Goal: Task Accomplishment & Management: Complete application form

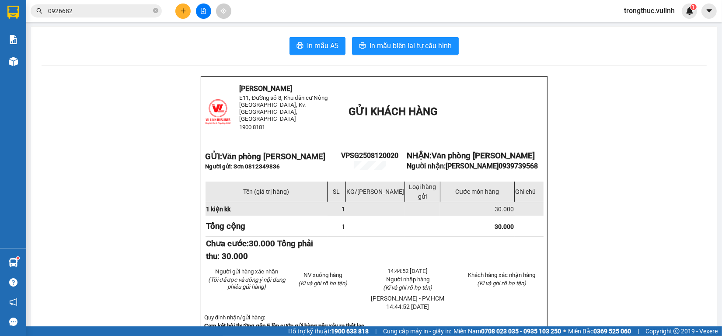
click at [187, 10] on button at bounding box center [182, 11] width 15 height 15
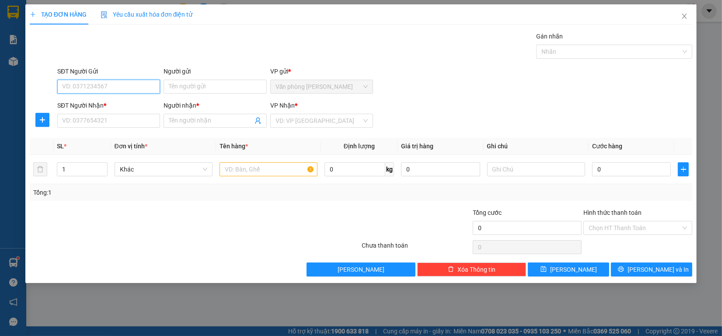
click at [121, 82] on input "SĐT Người Gửi" at bounding box center [108, 87] width 103 height 14
click at [123, 91] on input "SĐT Người Gửi" at bounding box center [108, 87] width 103 height 14
type input "02839509549"
click at [118, 109] on div "02839509549 - CTY HTL" at bounding box center [108, 105] width 103 height 14
type input "CTY HTL"
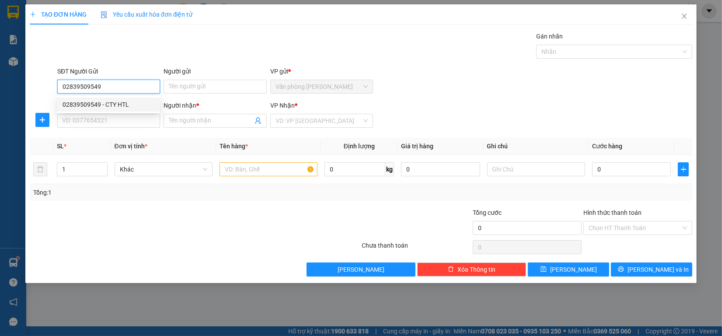
type input "0937735467"
type input "thúy"
type input "60.000"
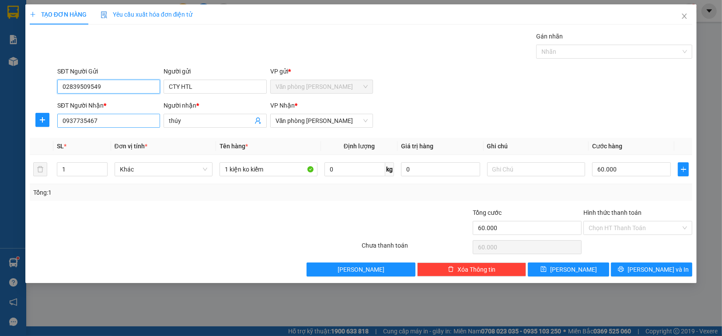
type input "02839509549"
click at [123, 125] on input "0937735467" at bounding box center [108, 121] width 103 height 14
type input "0886767989"
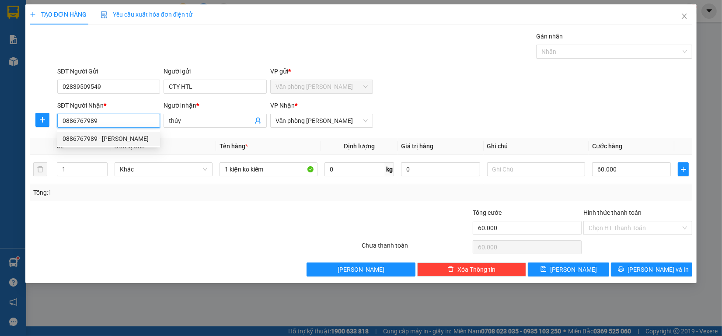
click at [136, 143] on div "0886767989 - NGUYỄN ĐẮC TOÀN" at bounding box center [109, 139] width 92 height 10
type input "NGUYỄN ĐẮC TOÀN"
type input "70.000"
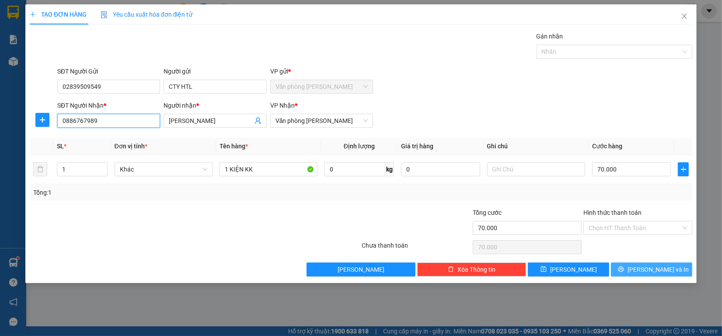
type input "0886767989"
click at [650, 272] on span "Lưu và In" at bounding box center [658, 270] width 61 height 10
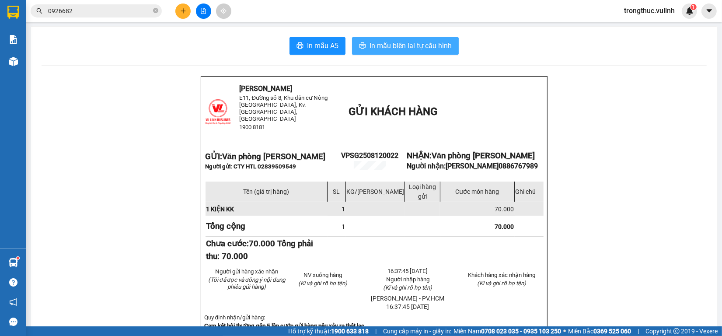
click at [389, 47] on span "In mẫu biên lai tự cấu hình" at bounding box center [411, 45] width 82 height 11
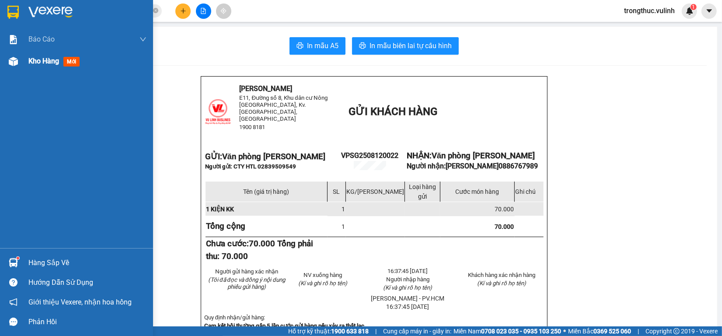
click at [9, 66] on img at bounding box center [13, 61] width 9 height 9
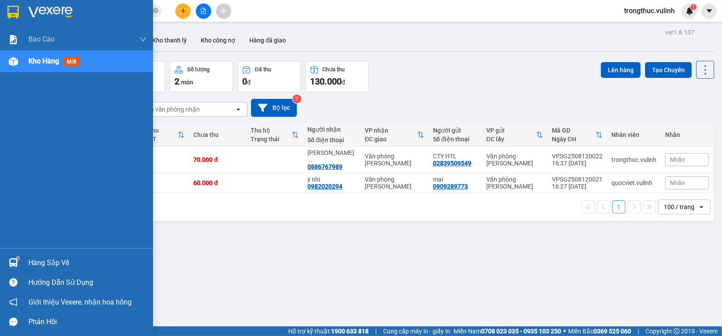
click at [22, 268] on div "Hàng sắp về" at bounding box center [76, 263] width 153 height 20
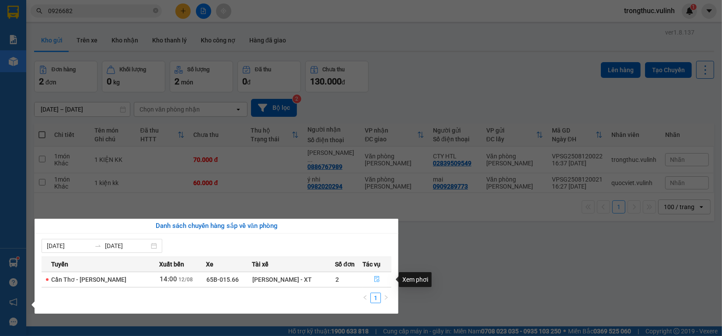
click at [373, 275] on button "button" at bounding box center [377, 280] width 28 height 14
